Goal: Navigation & Orientation: Find specific page/section

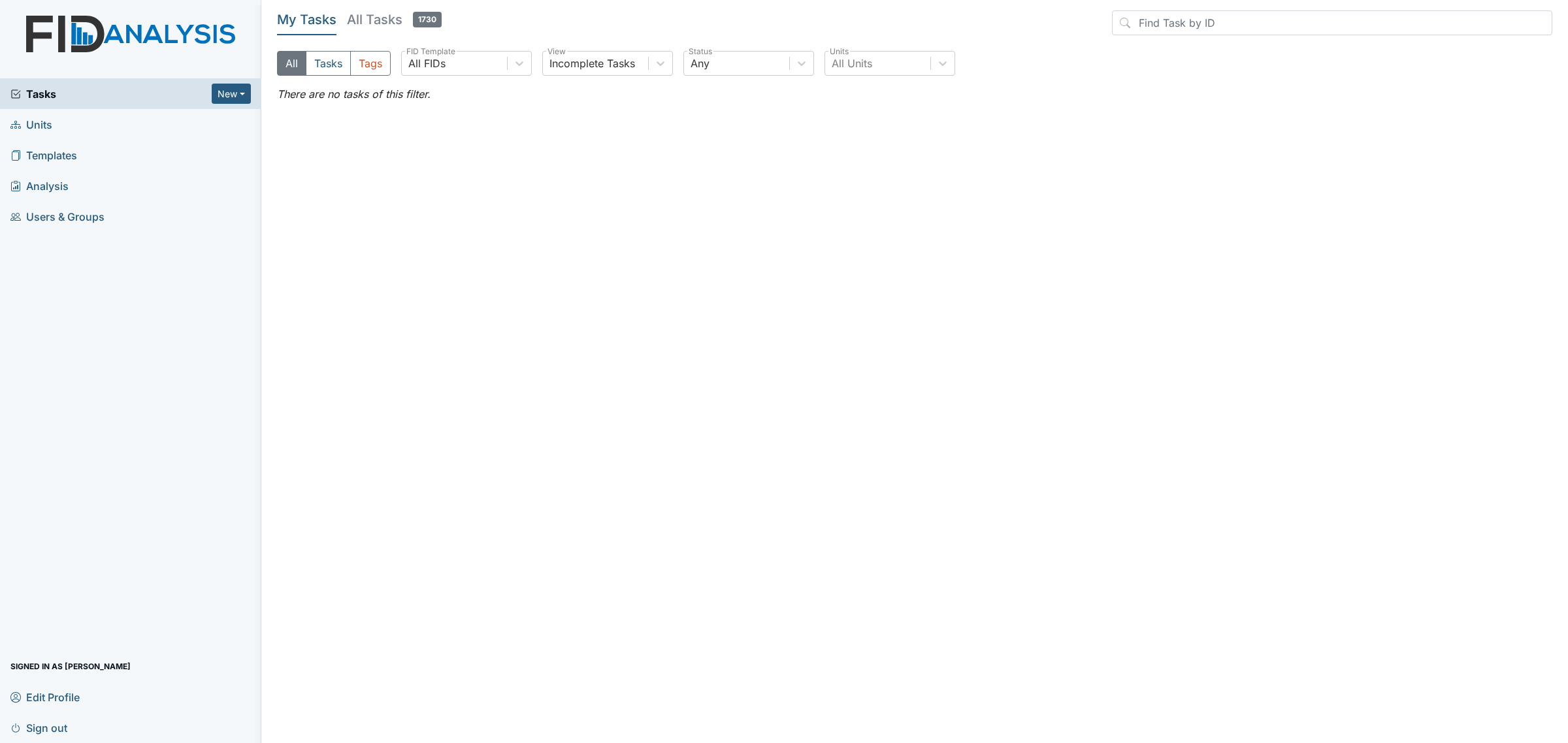
click at [389, 21] on h5 "All Tasks 1730" at bounding box center [395, 19] width 95 height 18
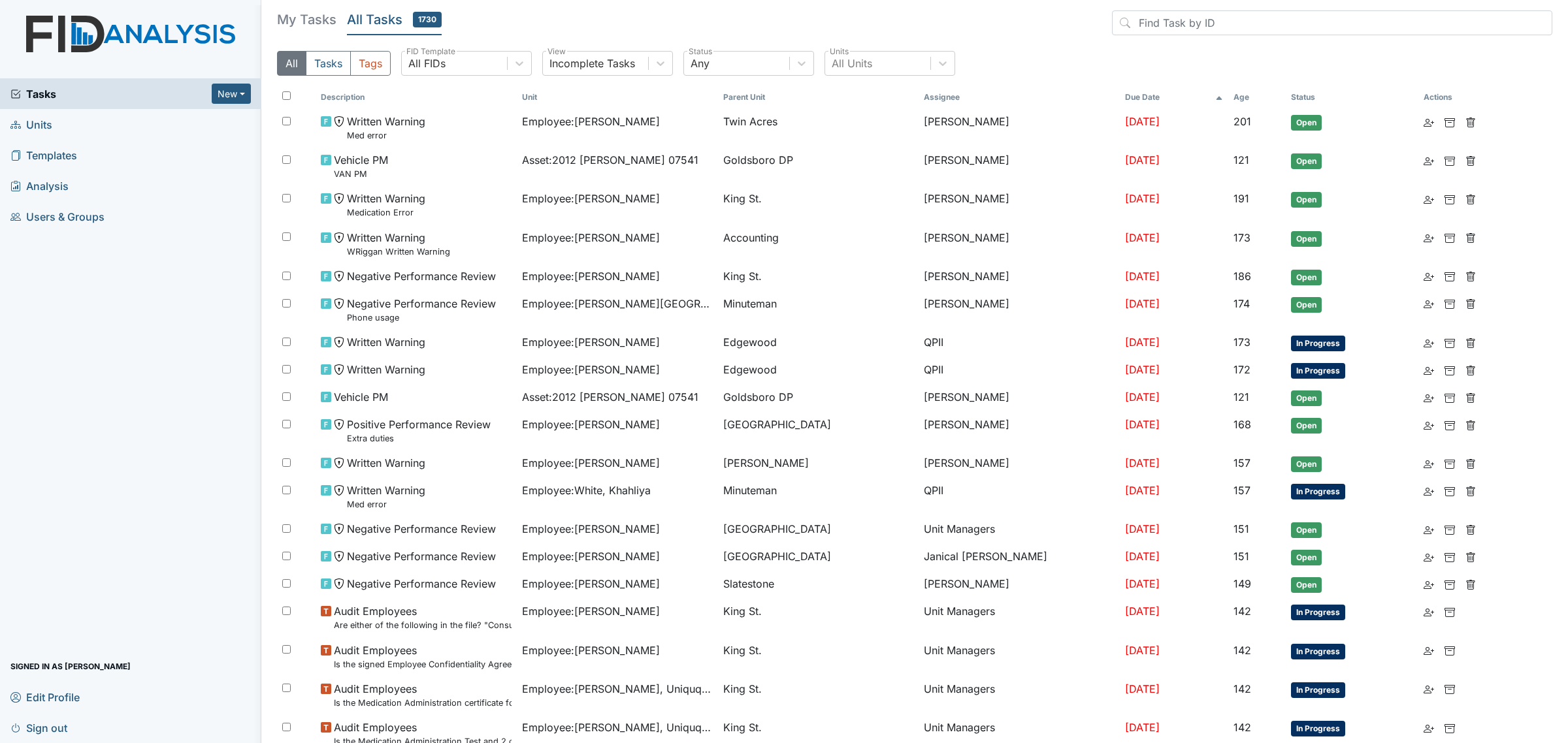
click at [79, 125] on link "Units" at bounding box center [130, 125] width 261 height 31
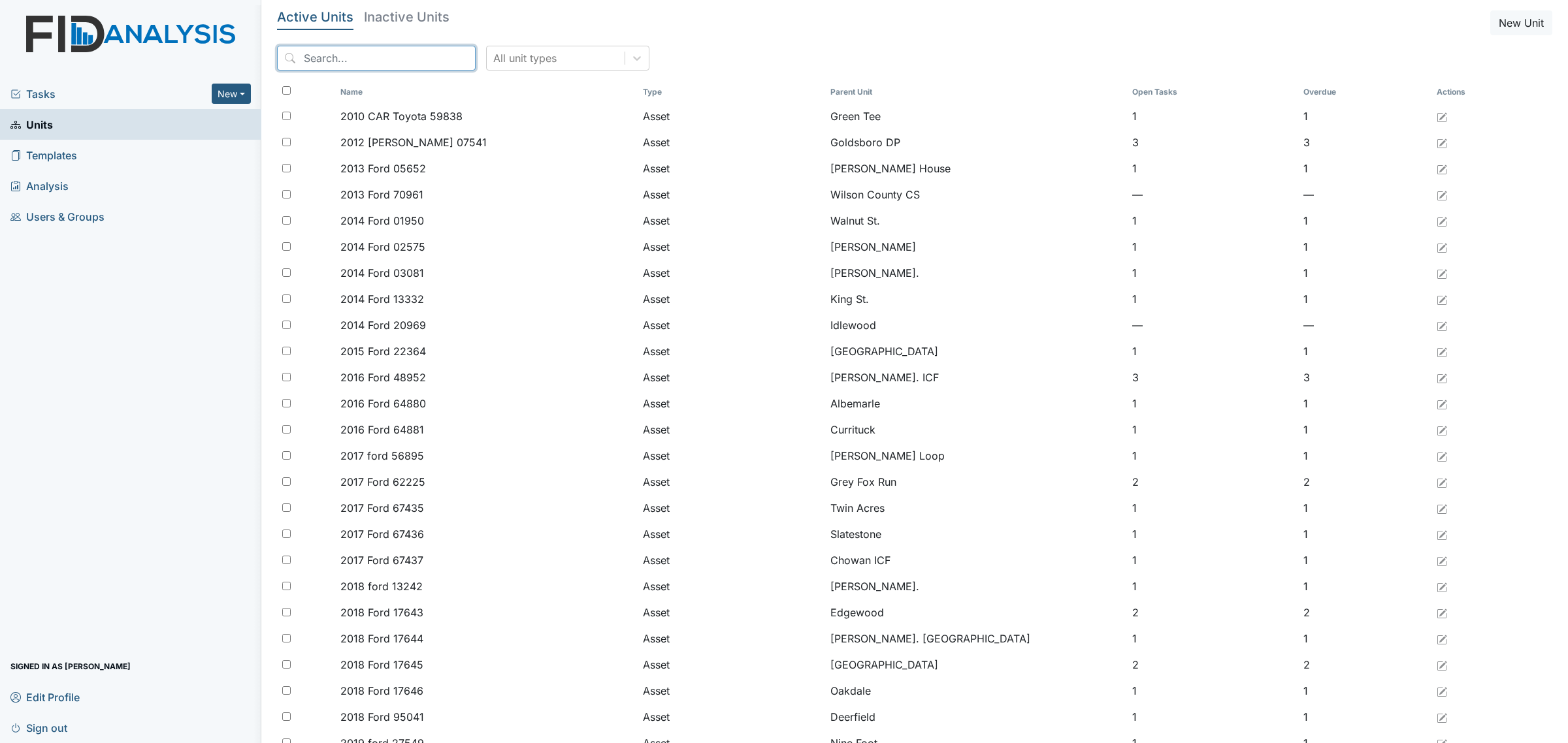
click at [391, 56] on input "search" at bounding box center [376, 57] width 199 height 25
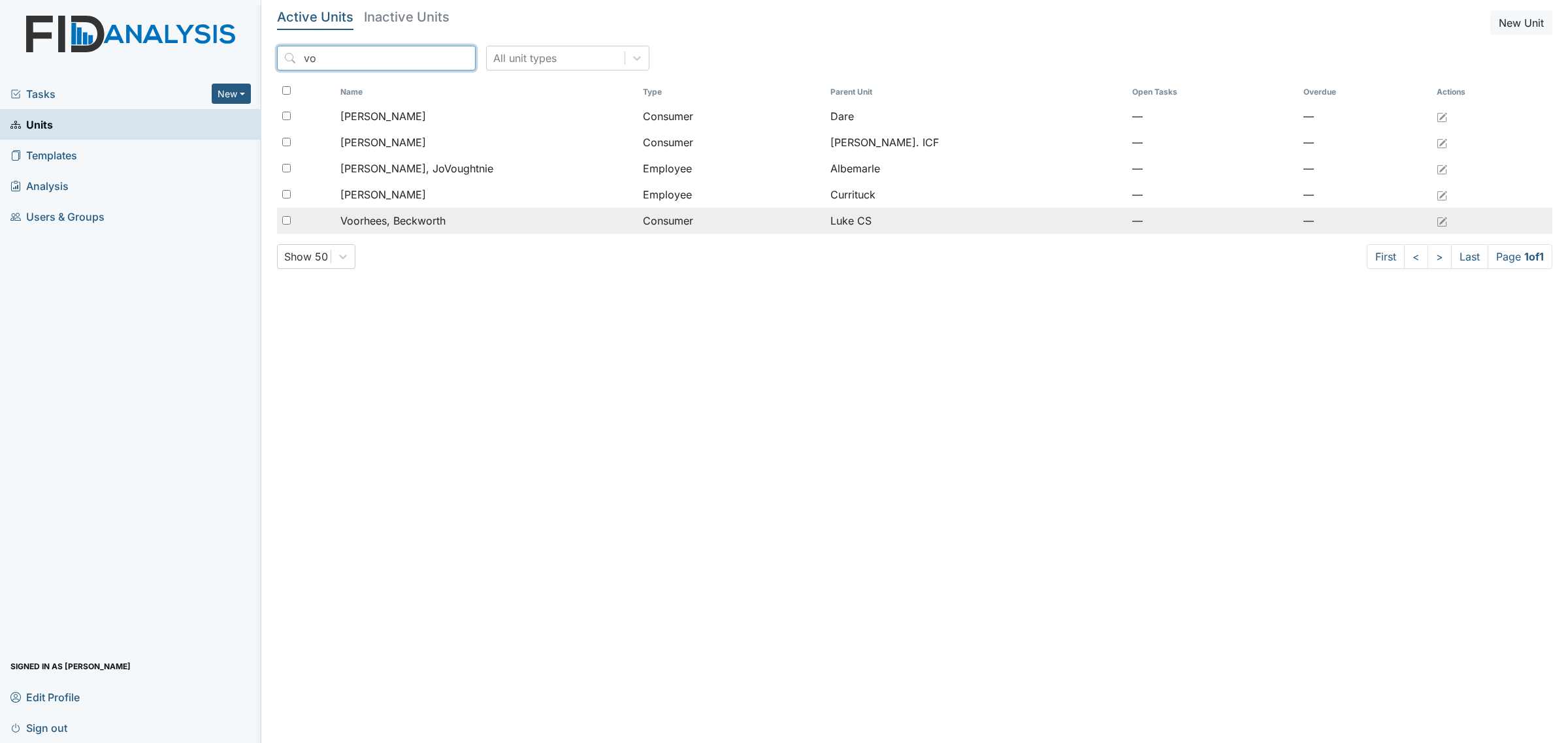
type input "vo"
click at [417, 227] on span "Voorhees, Beckworth" at bounding box center [393, 220] width 105 height 15
